Goal: Transaction & Acquisition: Purchase product/service

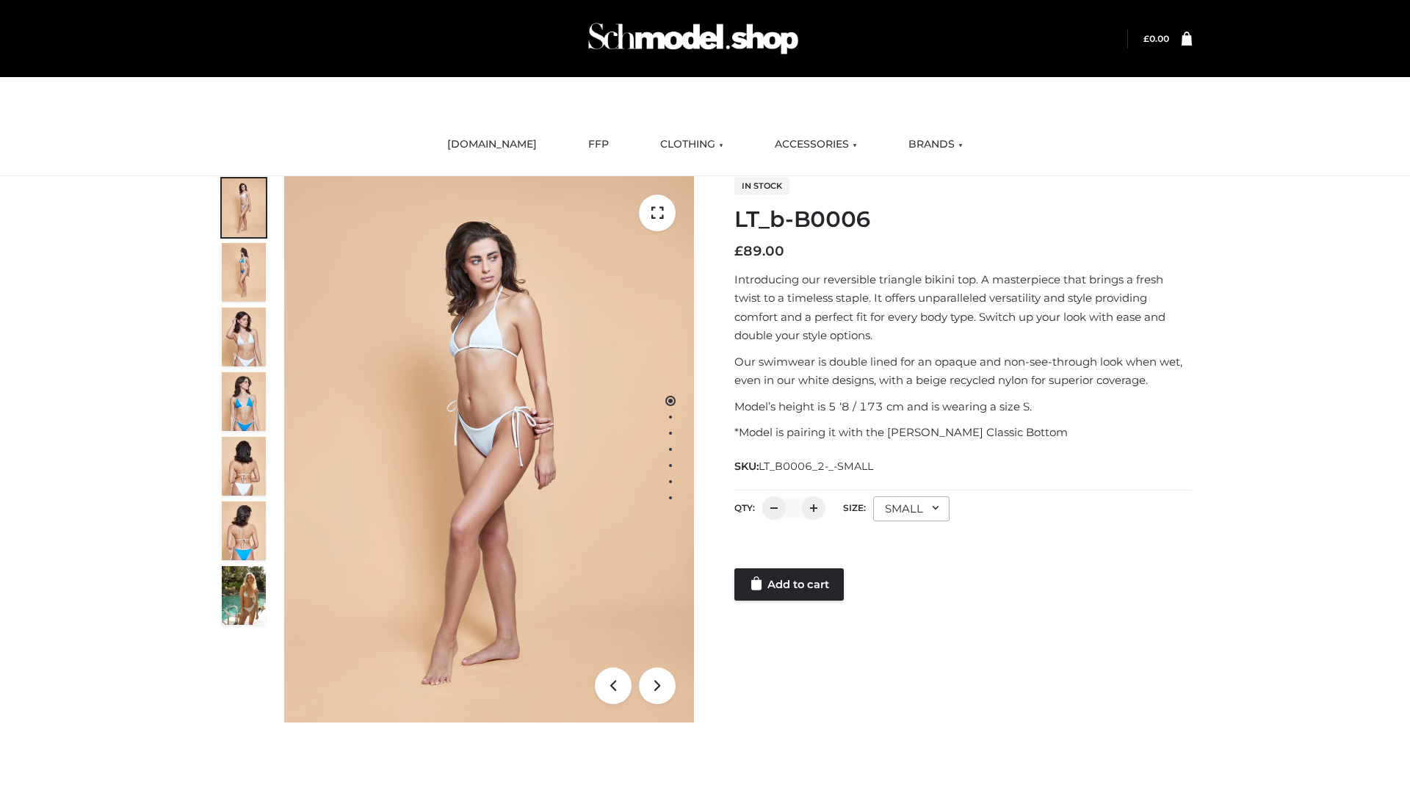
click at [790, 585] on link "Add to cart" at bounding box center [789, 585] width 109 height 32
